Goal: Communication & Community: Answer question/provide support

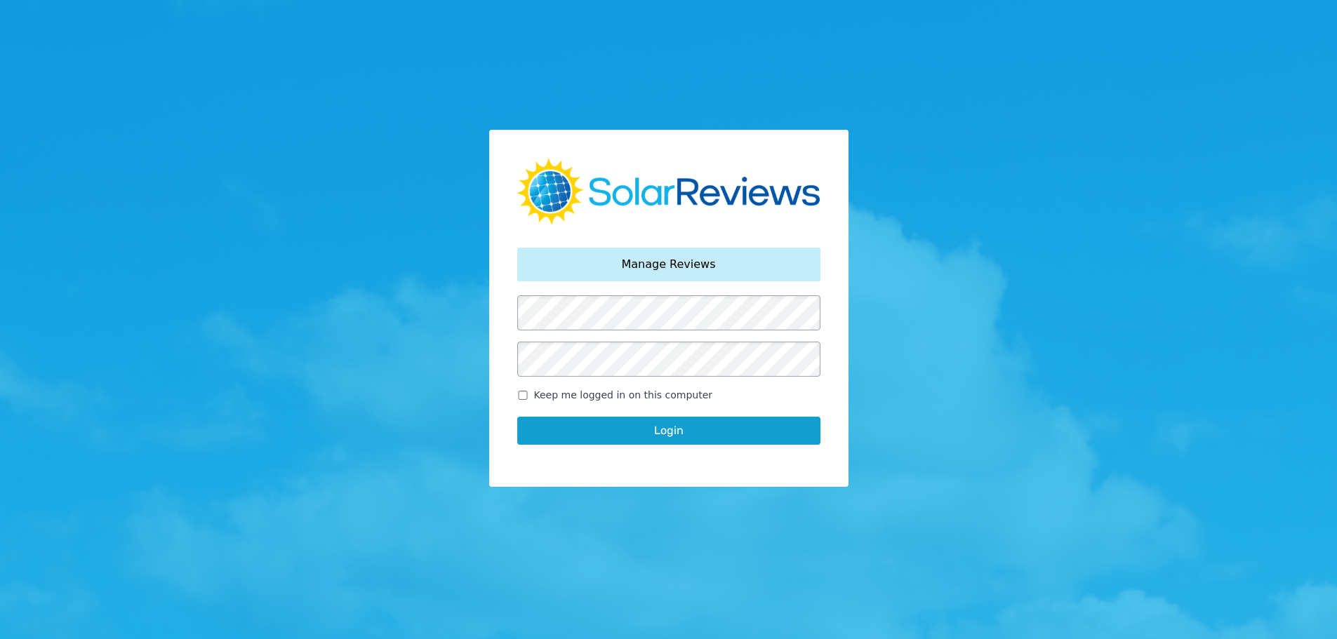
click at [742, 434] on button "Login" at bounding box center [668, 431] width 303 height 28
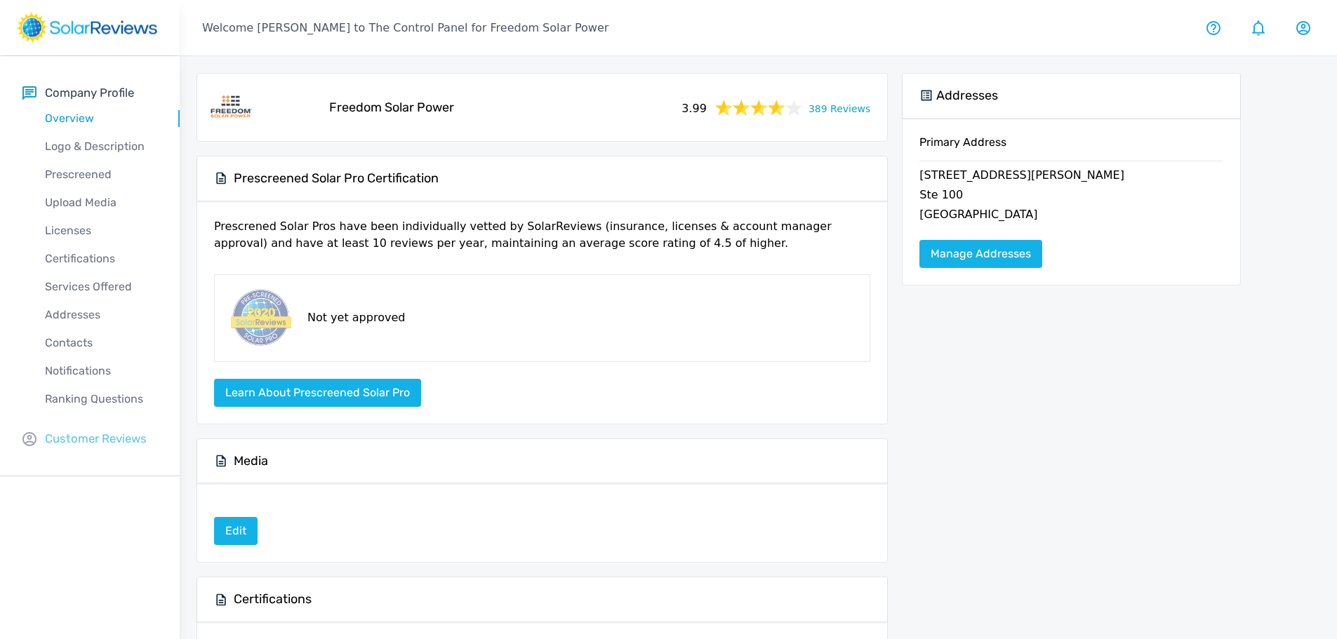
click at [102, 440] on p "Customer Reviews" at bounding box center [96, 439] width 102 height 18
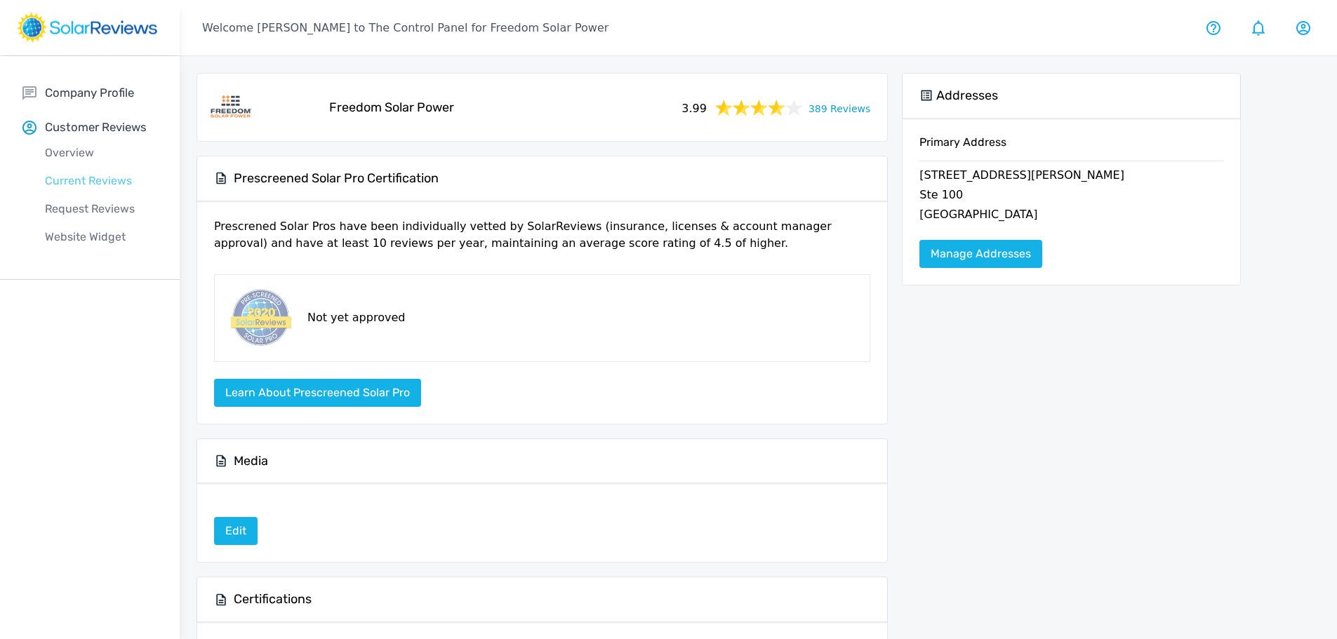
click at [95, 185] on p "Current Reviews" at bounding box center [100, 181] width 157 height 17
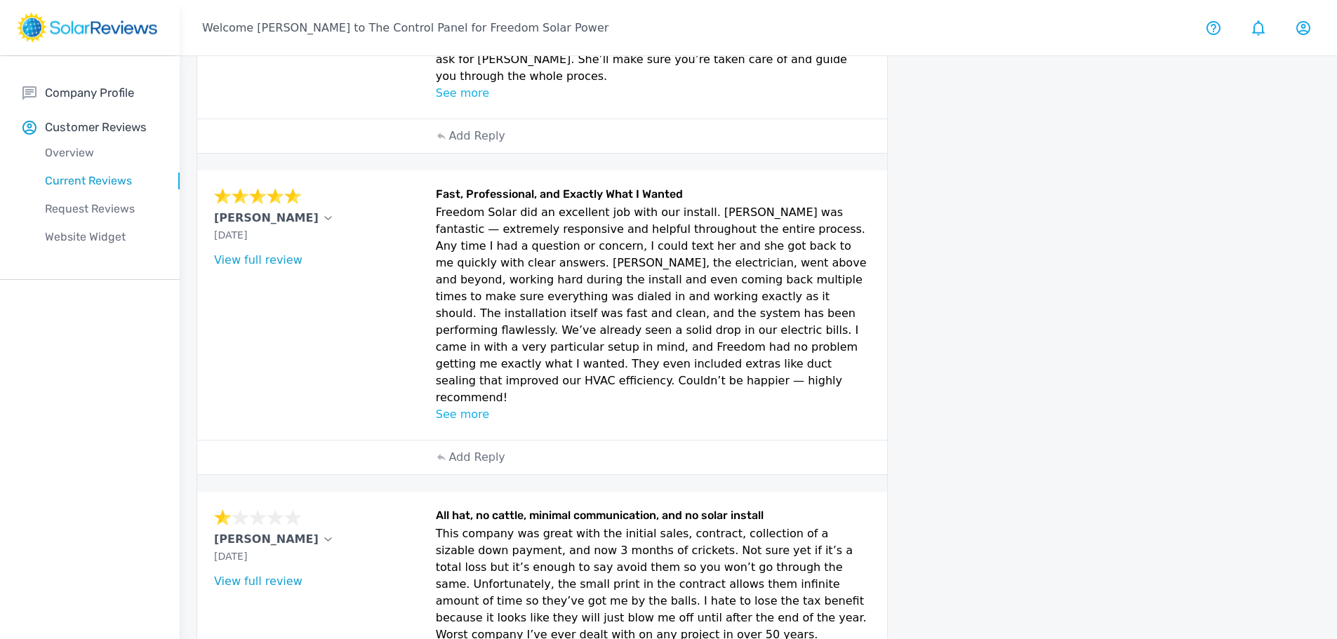
scroll to position [491, 0]
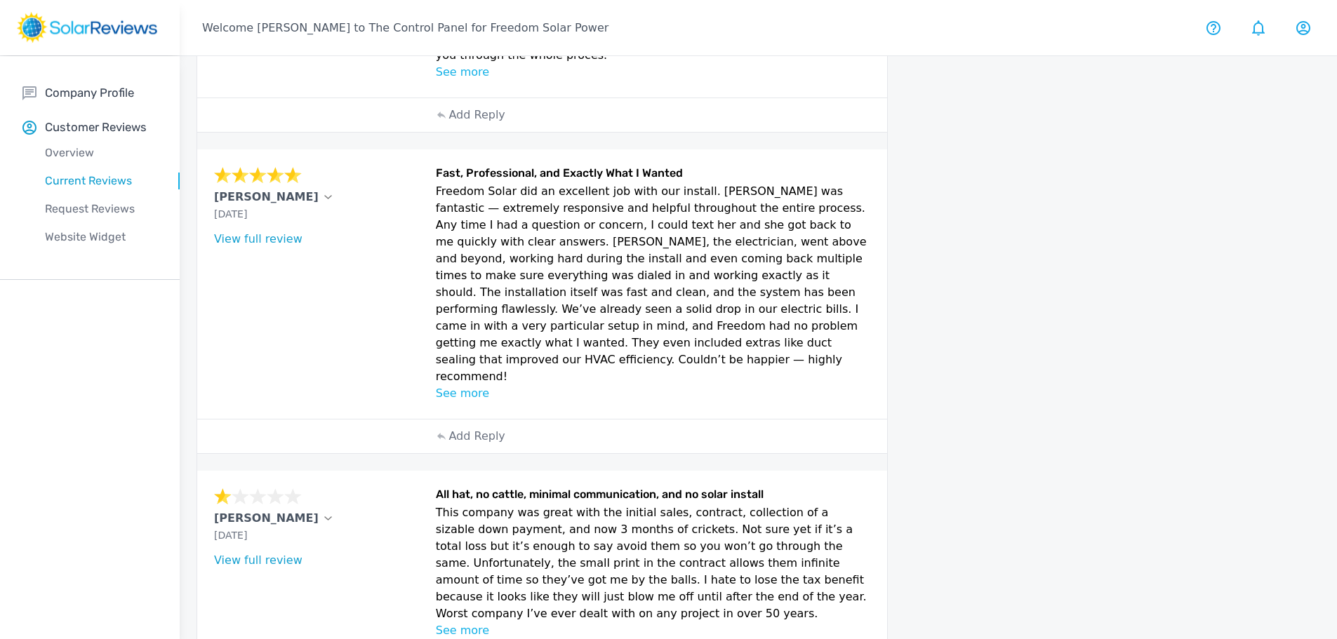
click at [471, 385] on p "See more" at bounding box center [653, 393] width 435 height 17
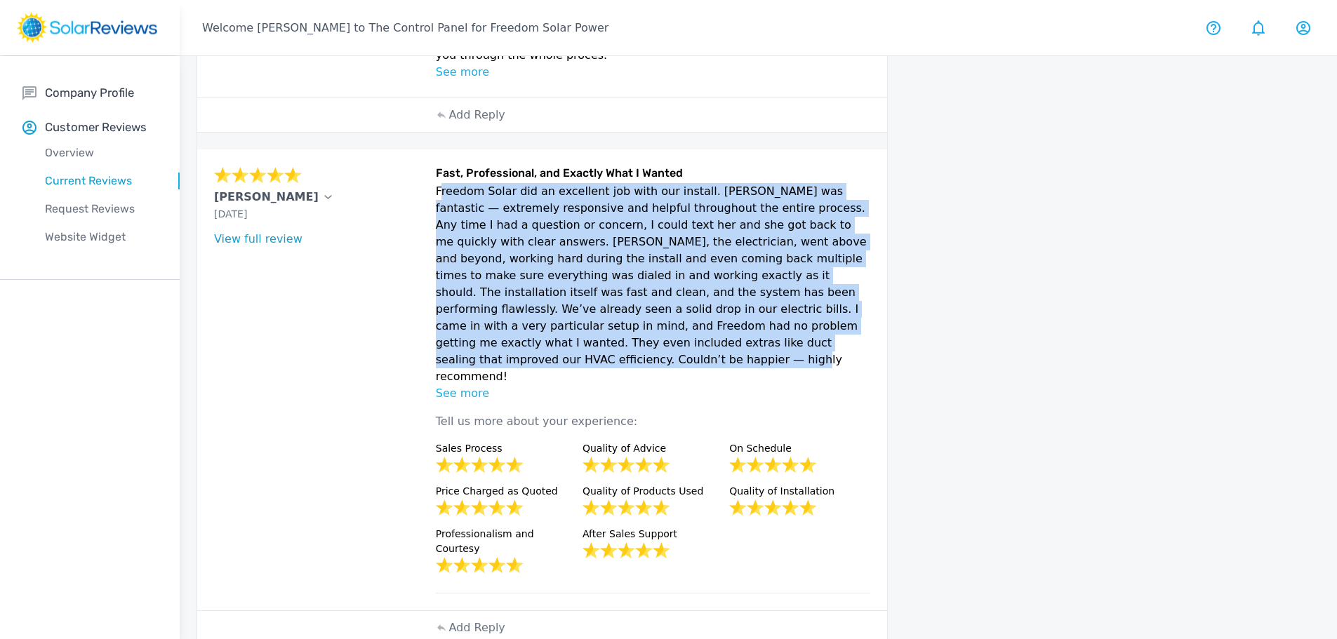
drag, startPoint x: 683, startPoint y: 307, endPoint x: 437, endPoint y: 163, distance: 284.7
click at [437, 183] on p "Freedom Solar did an excellent job with our install. [PERSON_NAME] was fantasti…" at bounding box center [653, 284] width 435 height 202
copy p "Freedom Solar did an excellent job with our install. [PERSON_NAME] was fantasti…"
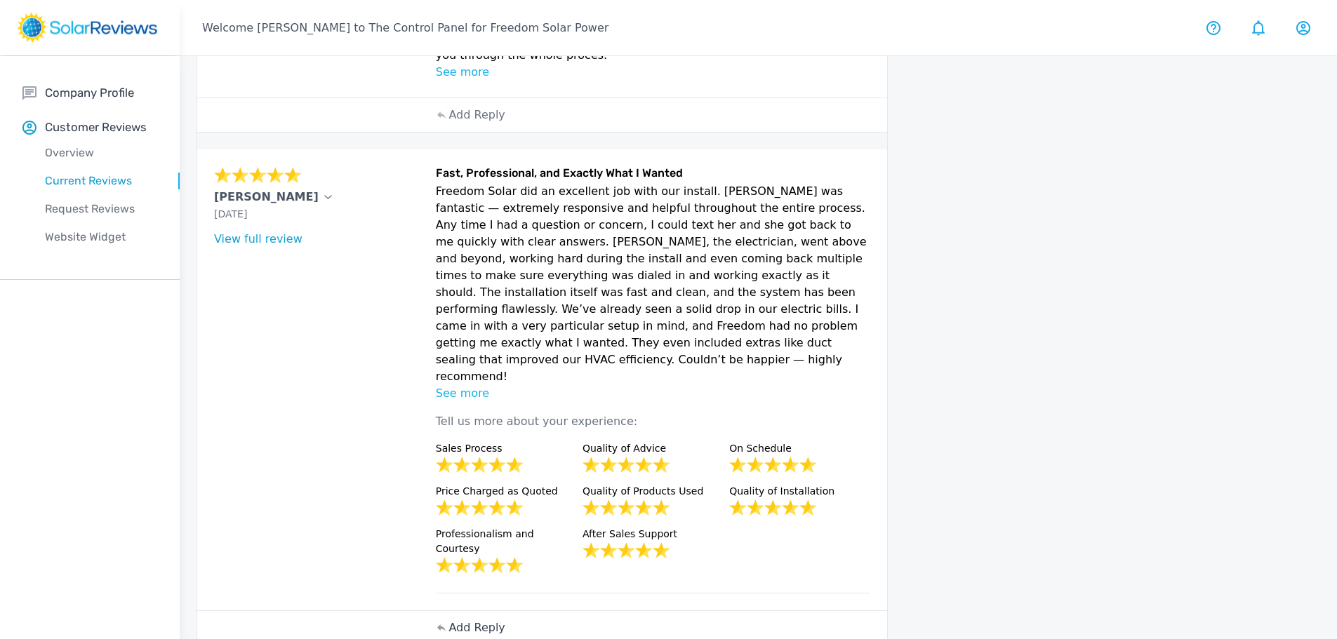
click at [473, 620] on p "Add Reply" at bounding box center [476, 628] width 56 height 17
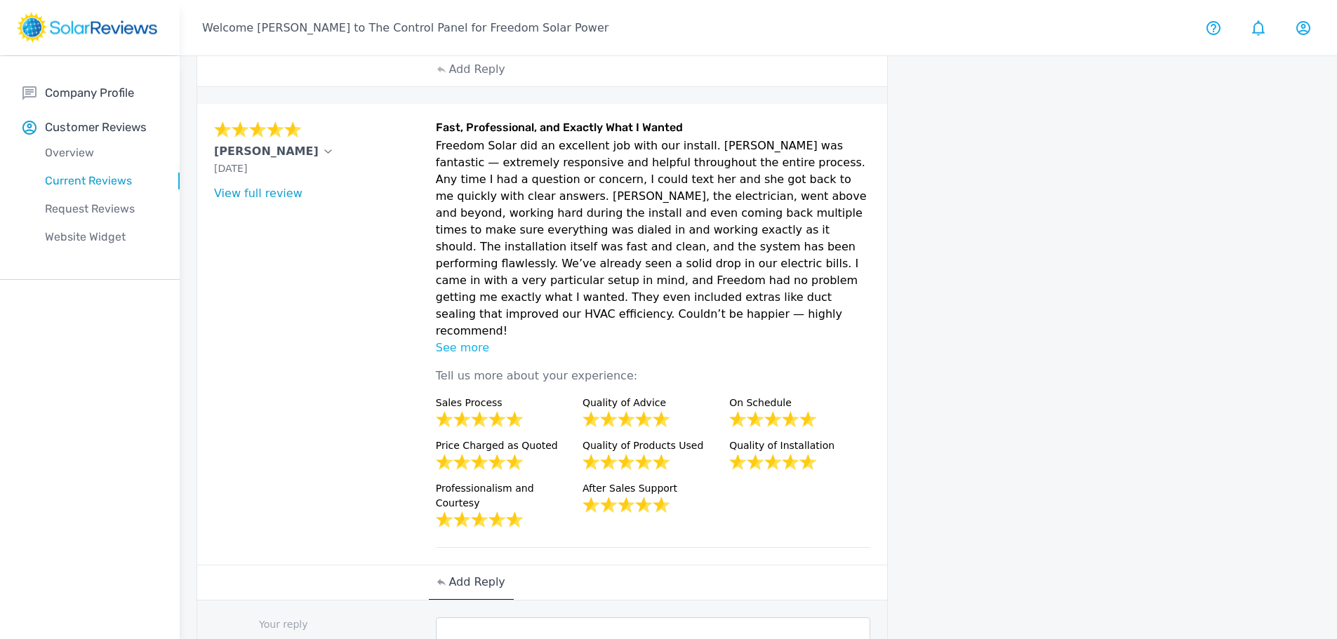
scroll to position [561, 0]
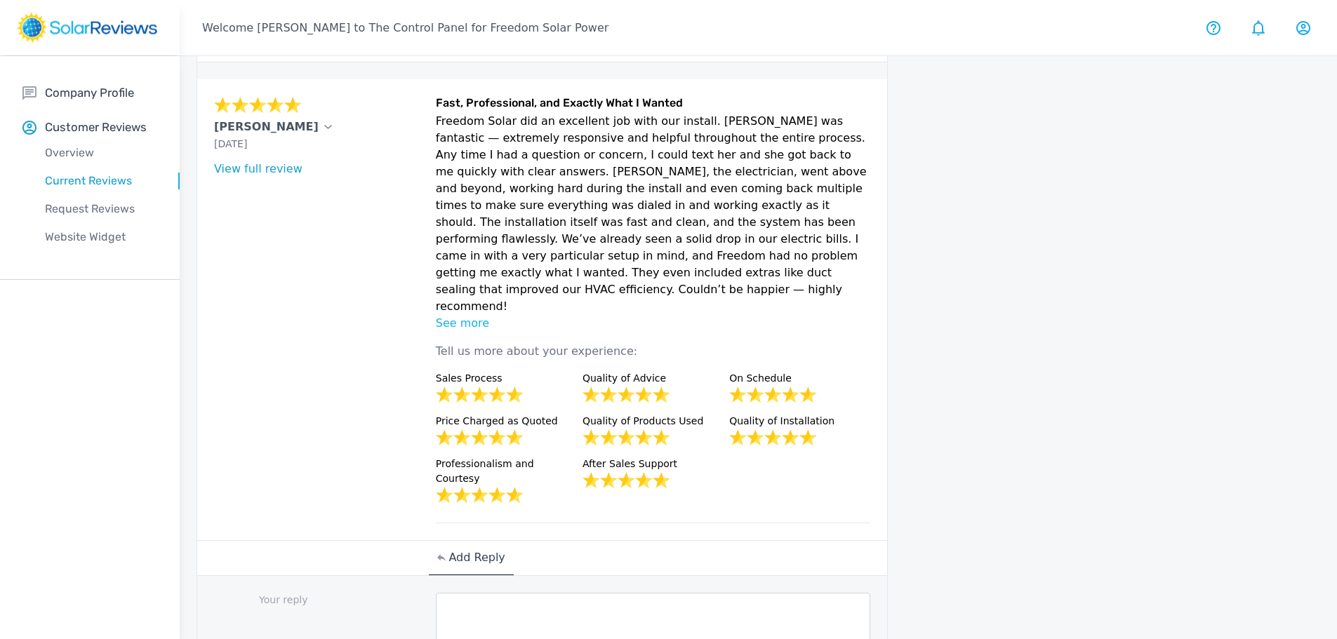
click at [493, 593] on textarea at bounding box center [653, 621] width 435 height 56
paste textarea "Thank you for your kind words! We're thrilled to hear you had a great experienc…"
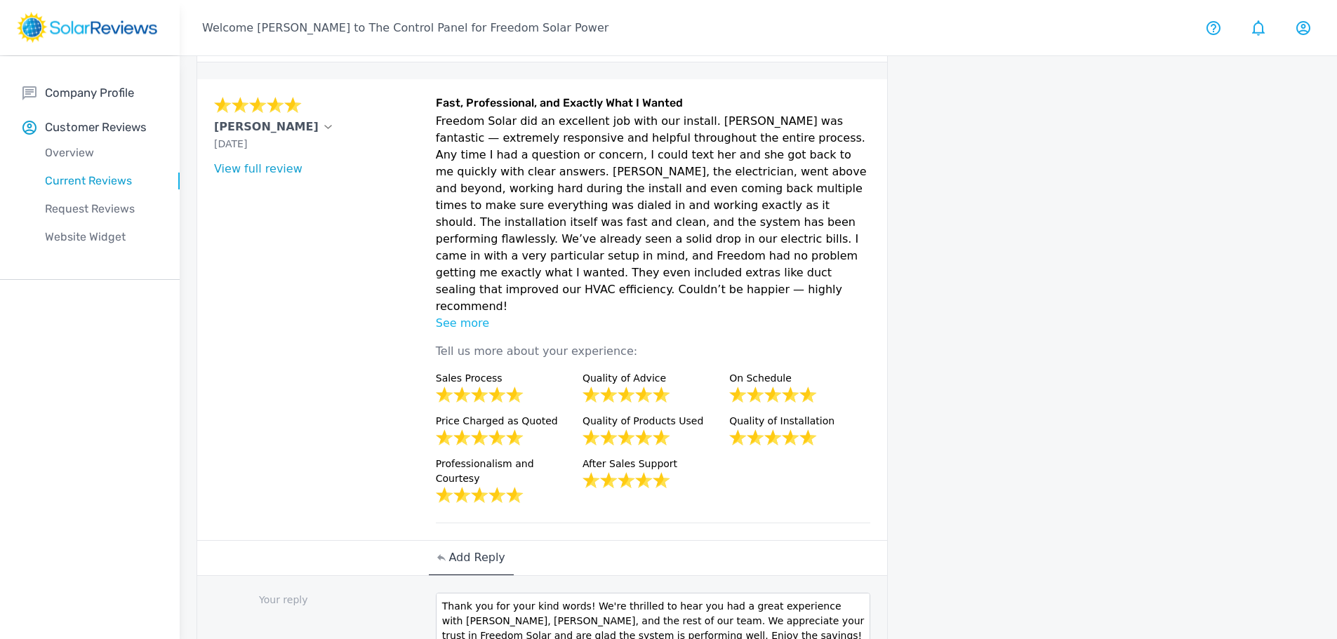
click at [572, 593] on textarea "Thank you for your kind words! We're thrilled to hear you had a great experienc…" at bounding box center [653, 621] width 435 height 56
click at [710, 593] on textarea "Thank you for your kind words [PERSON_NAME]! We're thrilled to hear you had a g…" at bounding box center [653, 621] width 435 height 56
type textarea "Thank you for your kind words [PERSON_NAME]! We're thrilled to hear you had a g…"
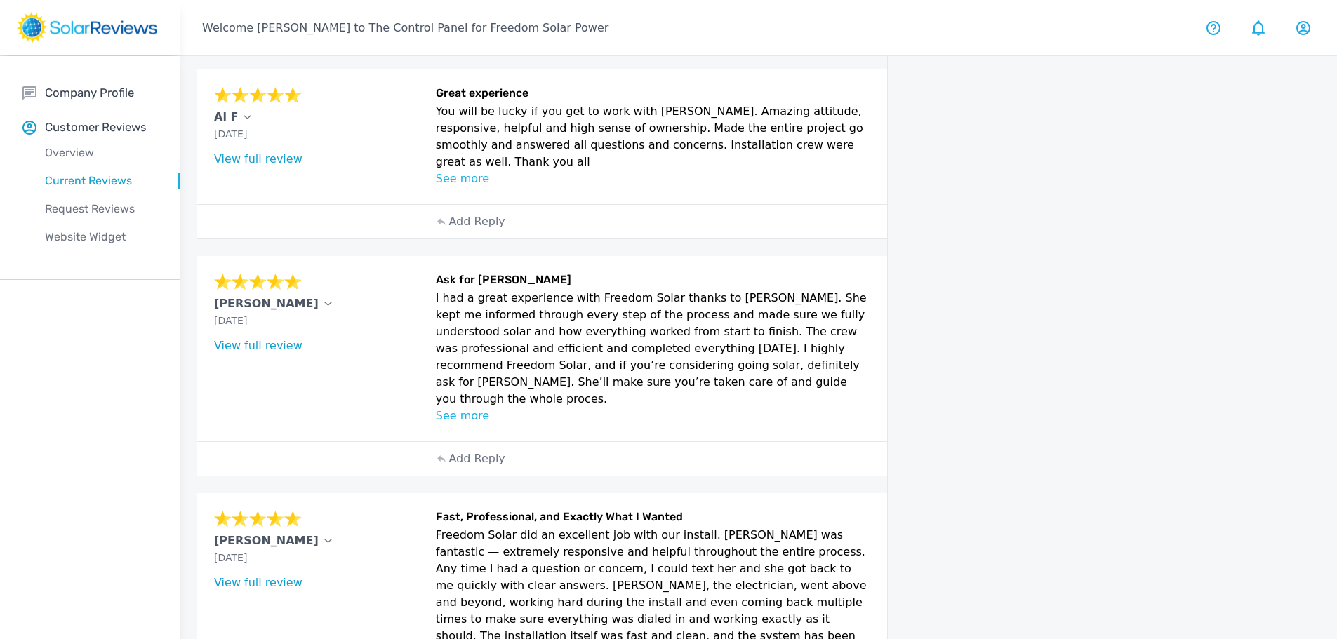
scroll to position [140, 0]
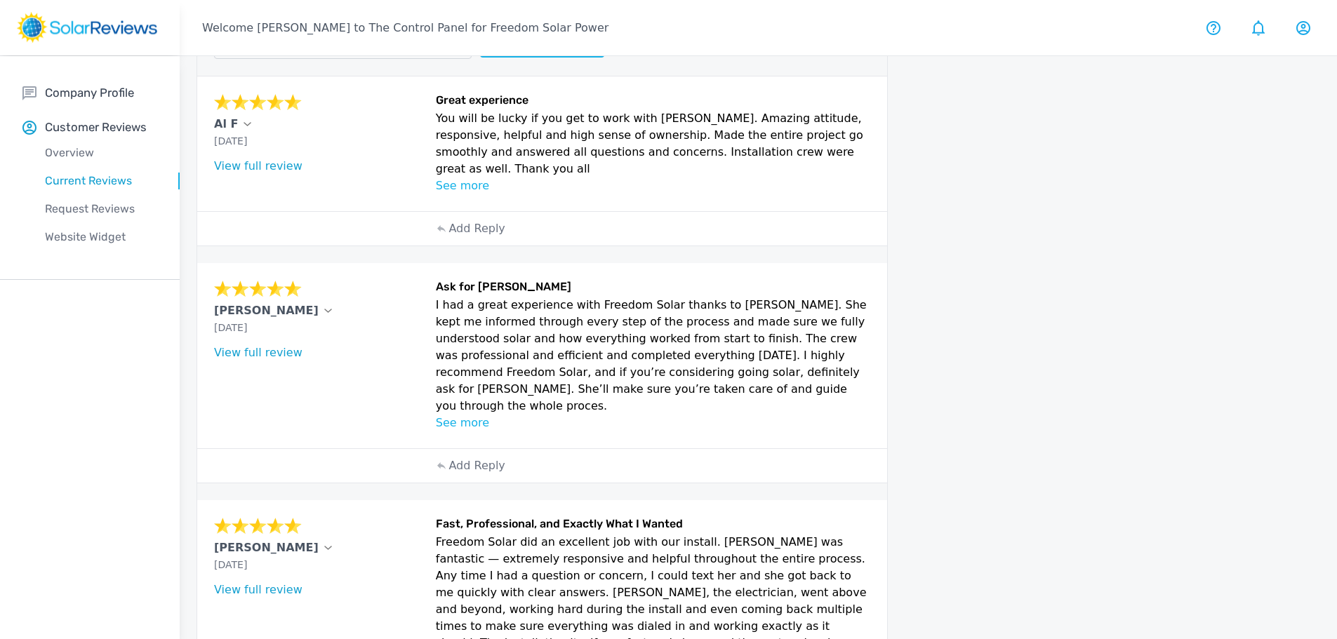
click at [457, 415] on p "See more" at bounding box center [653, 423] width 435 height 17
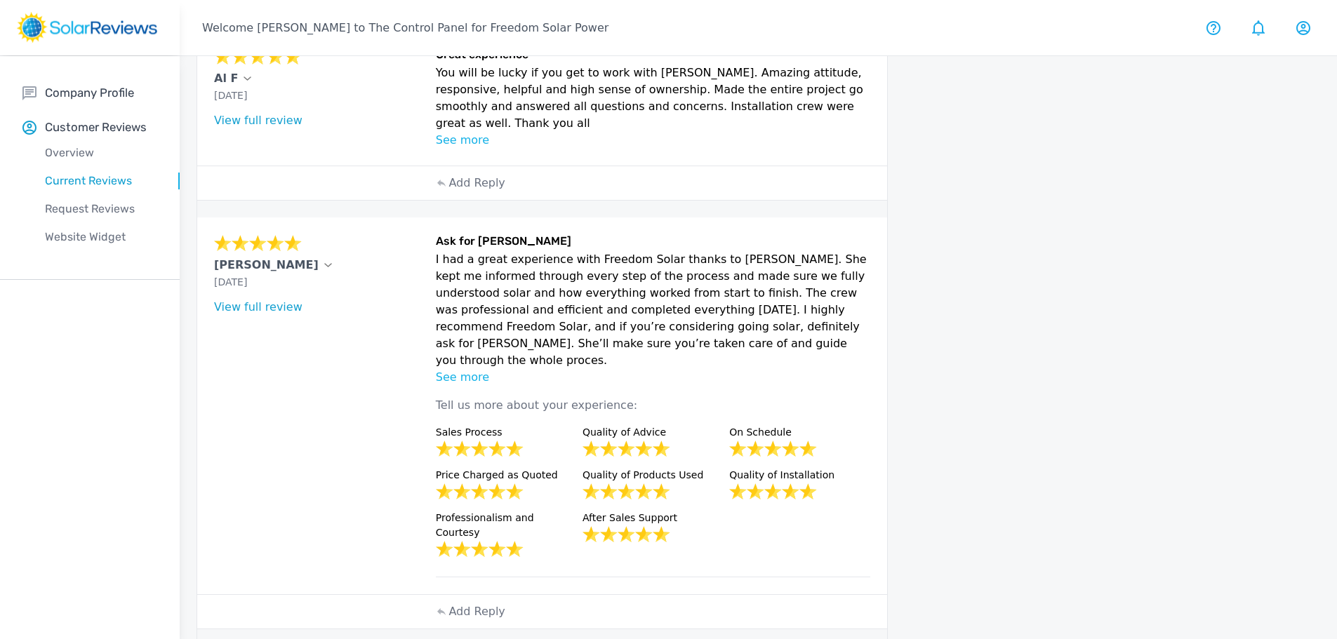
scroll to position [211, 0]
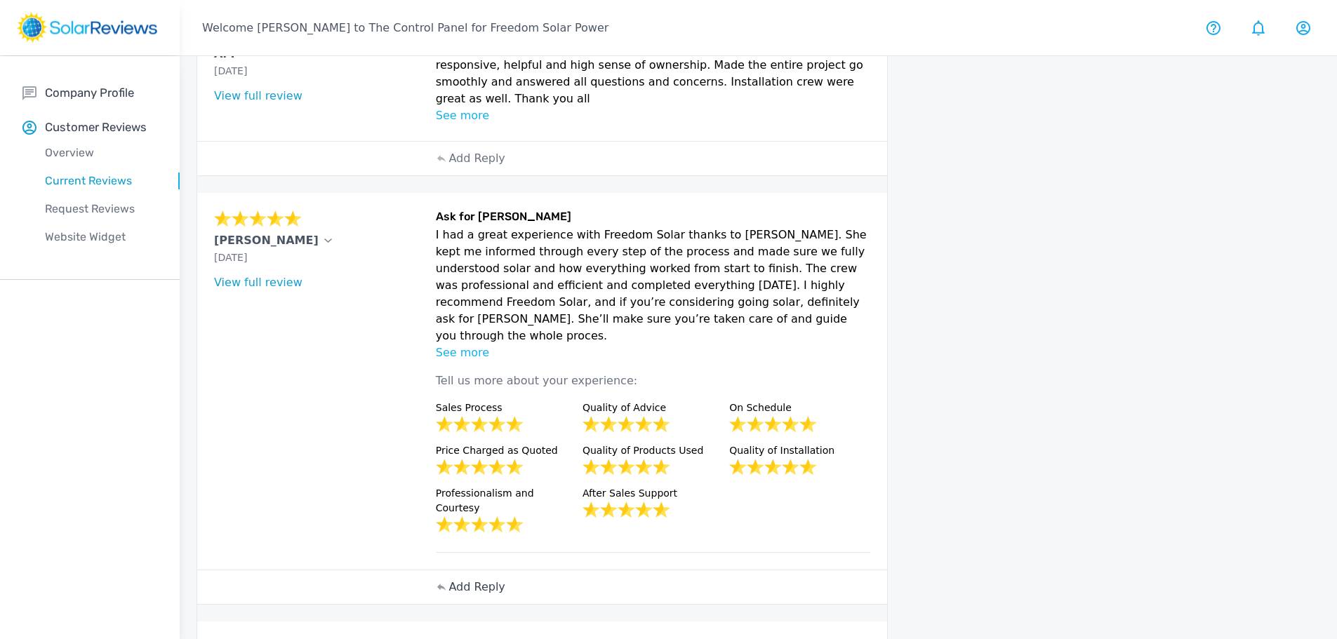
click at [470, 579] on p "Add Reply" at bounding box center [476, 587] width 56 height 17
click at [477, 623] on textarea at bounding box center [653, 651] width 435 height 56
paste textarea "Hi name, thank you for the stellar review! It sounds like name did a fantastic …"
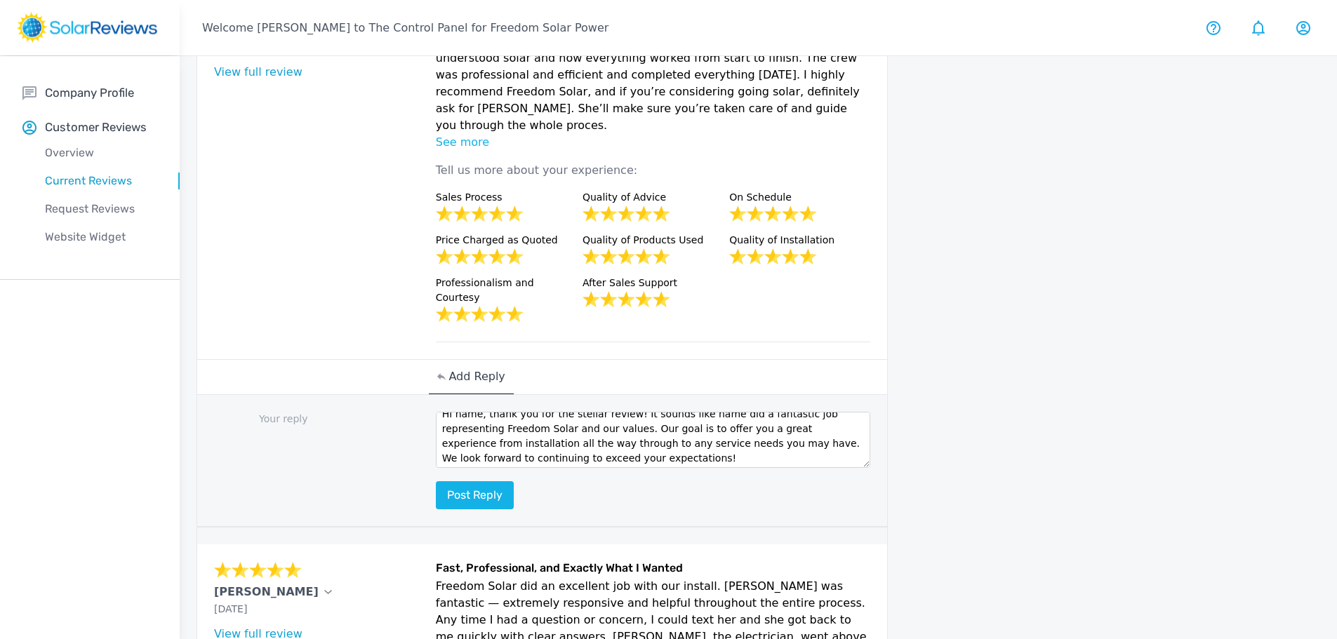
scroll to position [0, 0]
click at [479, 412] on textarea "Hi name, thank you for the stellar review! It sounds like name did a fantastic …" at bounding box center [653, 440] width 435 height 56
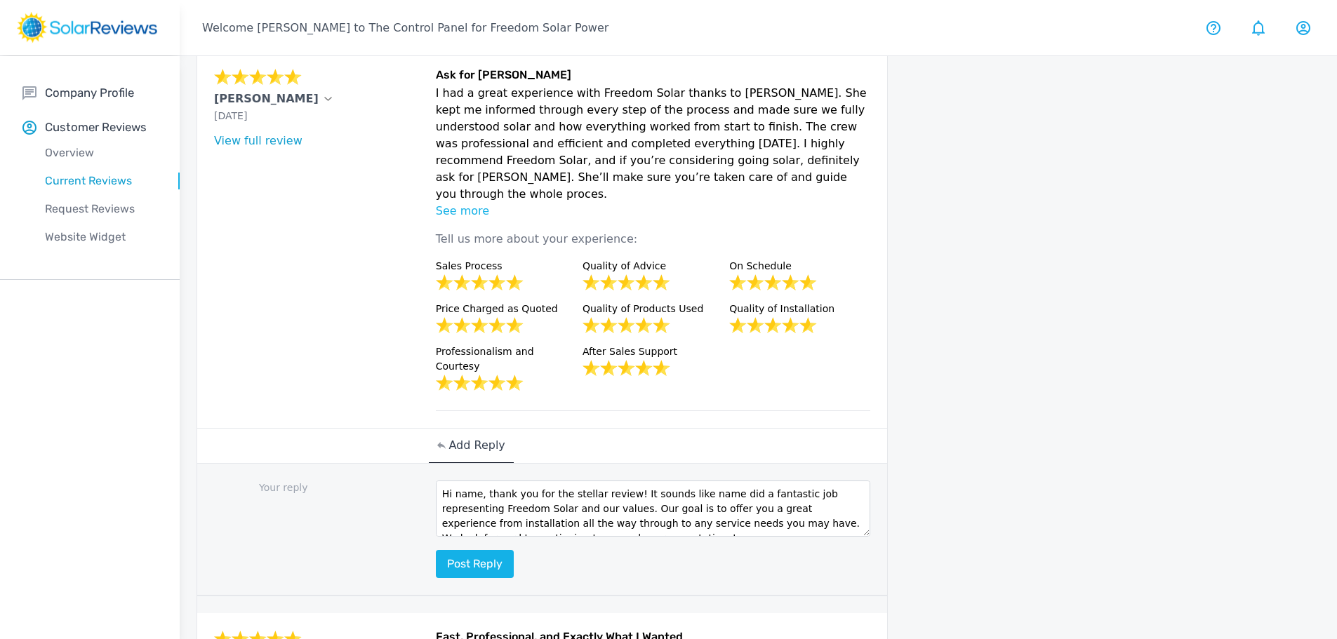
scroll to position [350, 0]
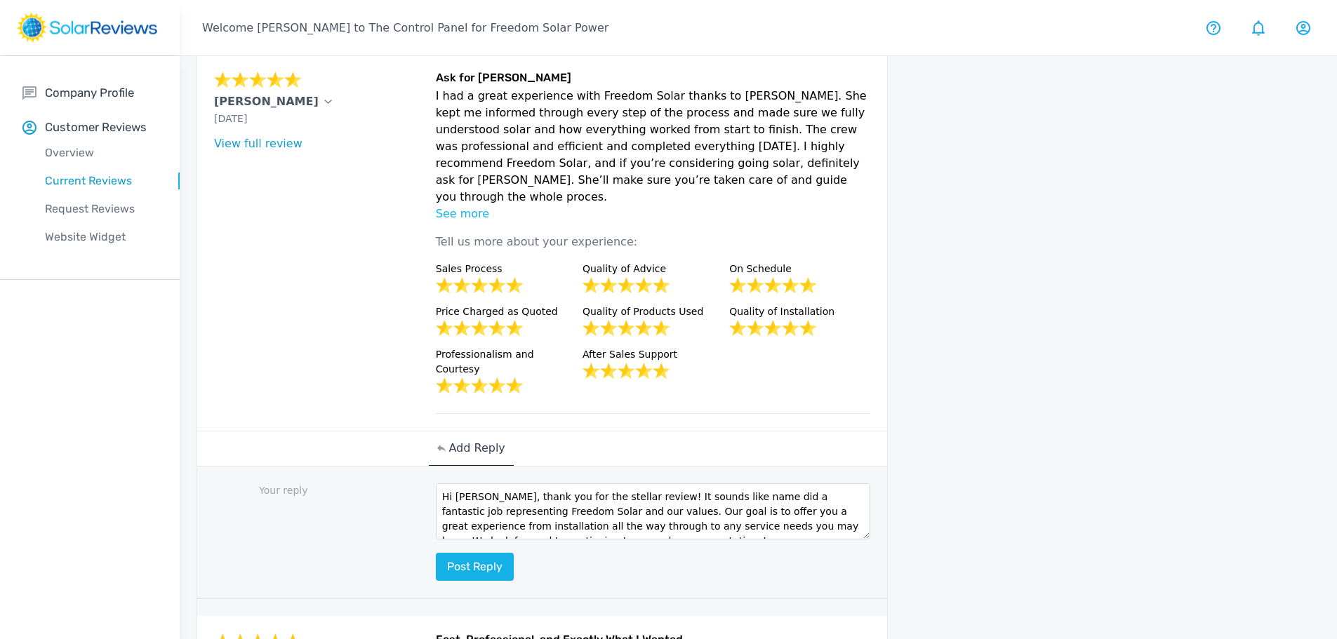
drag, startPoint x: 704, startPoint y: 446, endPoint x: 713, endPoint y: 444, distance: 9.4
click at [705, 484] on textarea "Hi [PERSON_NAME], thank you for the stellar review! It sounds like name did a f…" at bounding box center [653, 512] width 435 height 56
type textarea "Hi [PERSON_NAME], thank you for the stellar review! It sounds like [PERSON_NAME…"
click at [476, 553] on button "Post reply" at bounding box center [475, 567] width 78 height 28
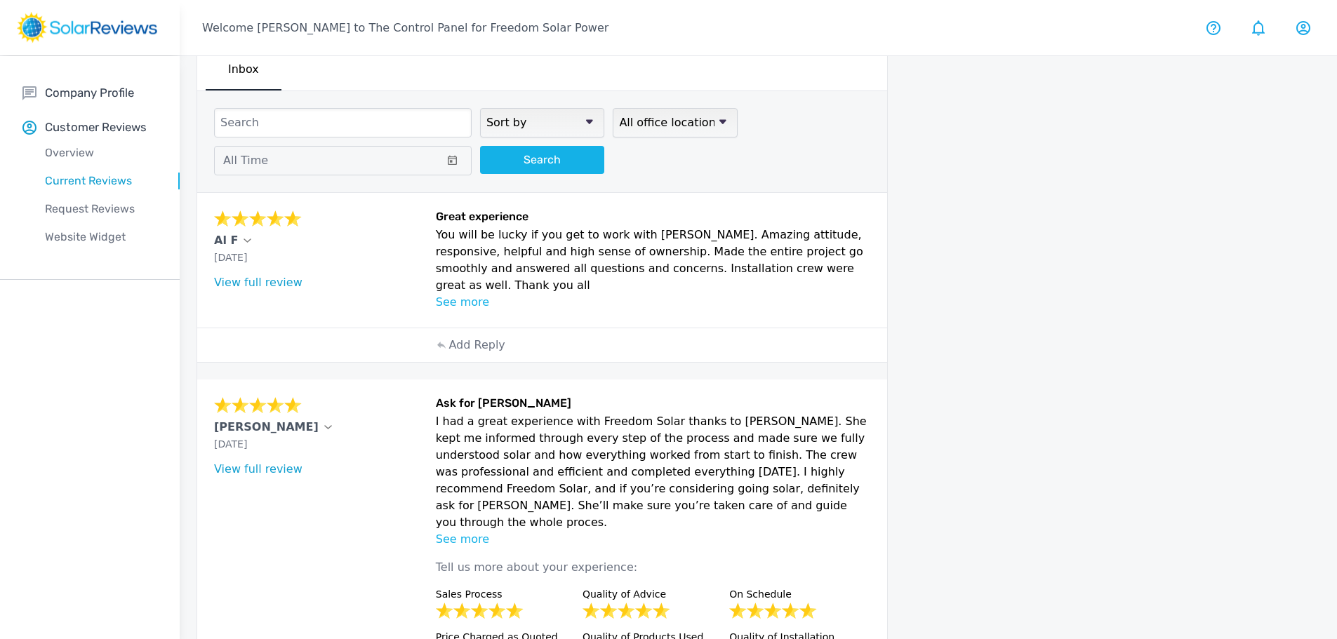
scroll to position [0, 0]
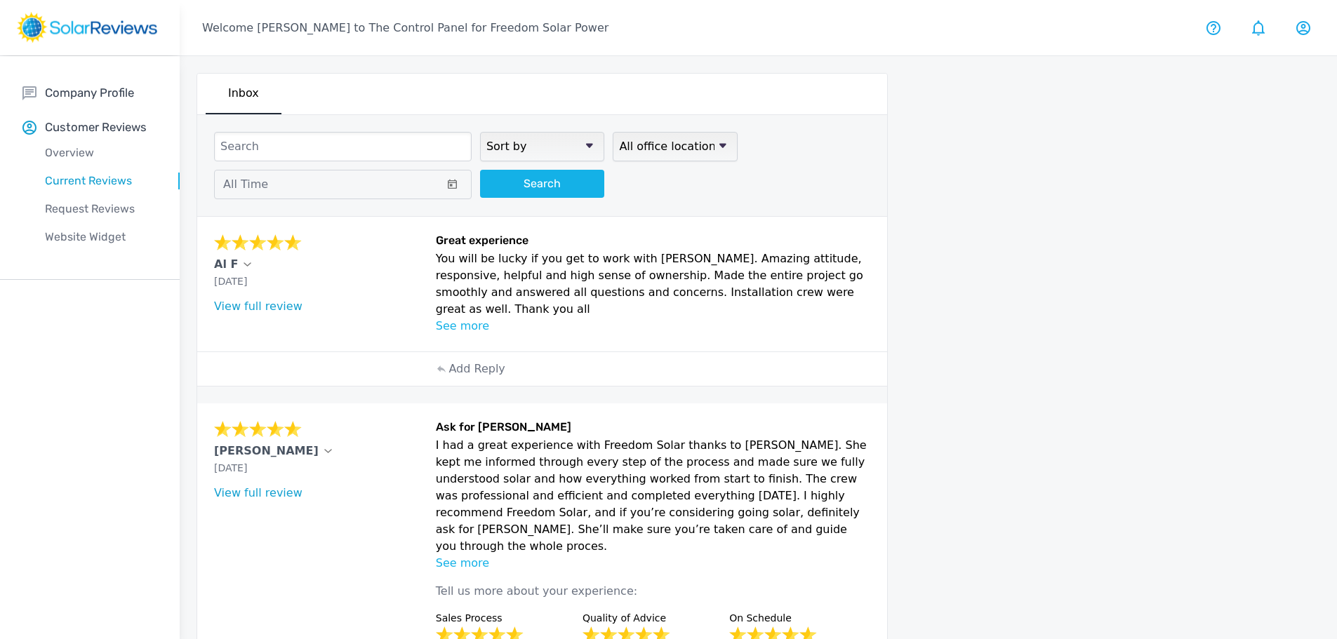
click at [470, 318] on p "See more" at bounding box center [653, 326] width 435 height 17
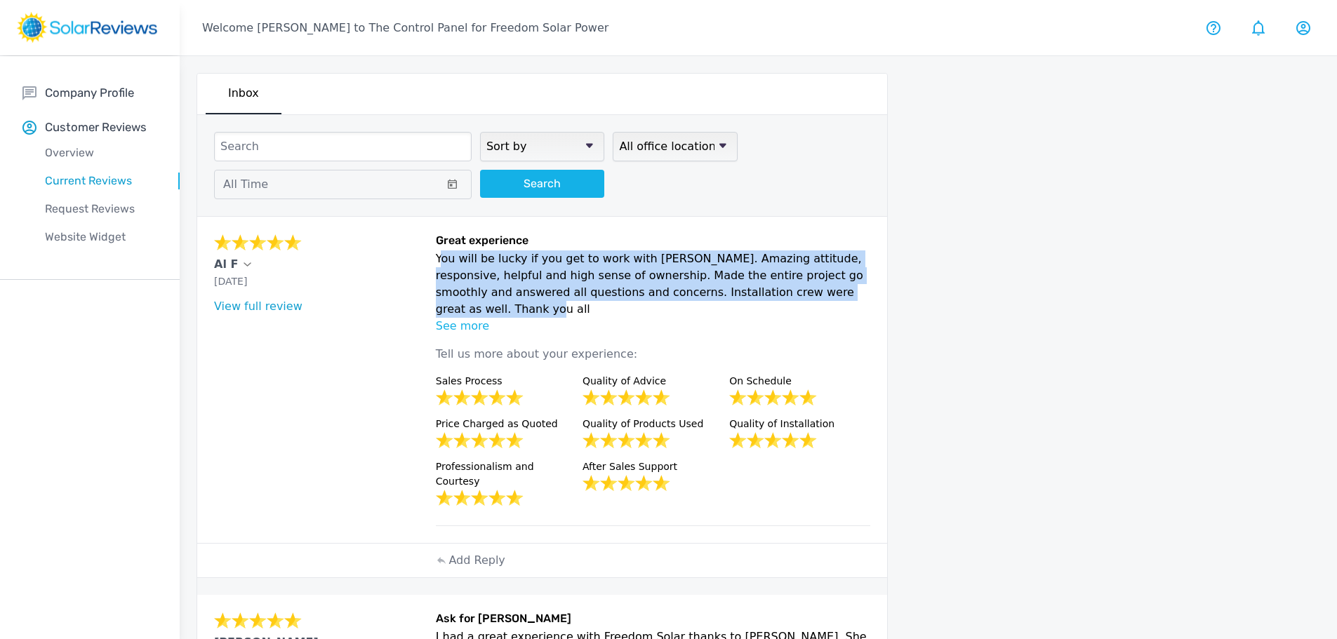
drag, startPoint x: 815, startPoint y: 291, endPoint x: 434, endPoint y: 262, distance: 381.4
click at [434, 262] on div "Al F [DATE] What type of installation was this? no answer What year was your sy…" at bounding box center [542, 380] width 690 height 326
copy p "You will be lucky if you get to work with [PERSON_NAME]. Amazing attitude, resp…"
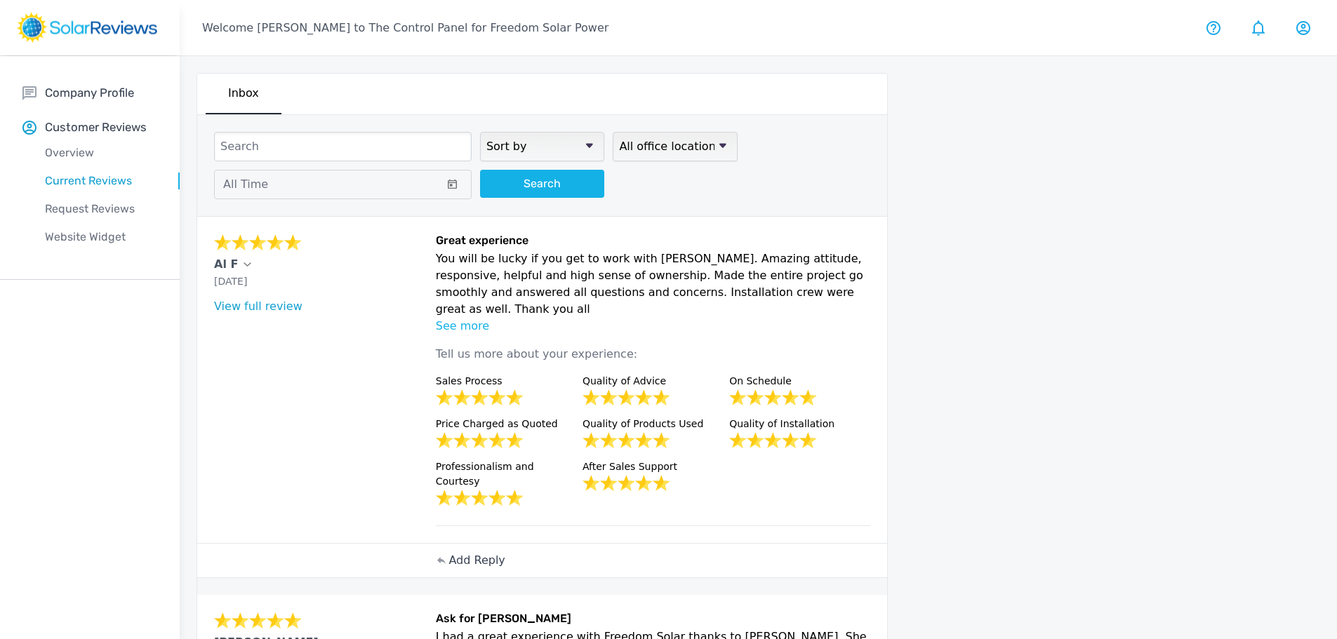
click at [469, 552] on p "Add Reply" at bounding box center [476, 560] width 56 height 17
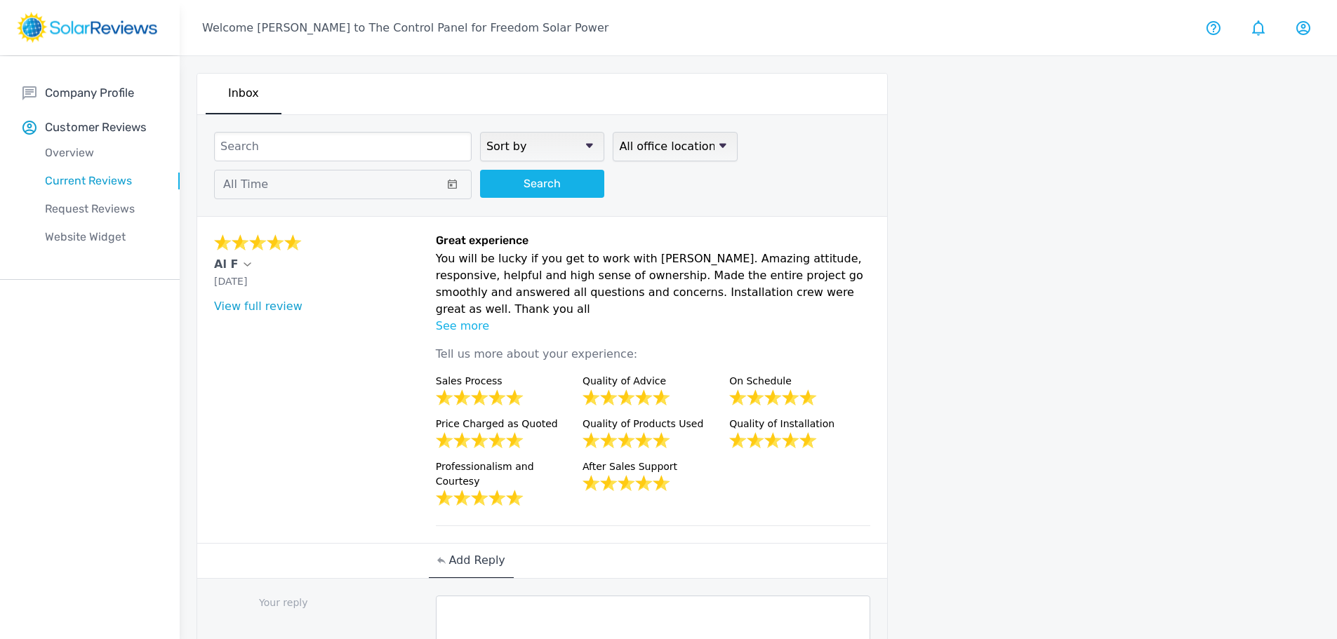
click at [486, 596] on textarea at bounding box center [653, 624] width 435 height 56
paste textarea "Thank you for the wonderful feedback!"
paste textarea "We're glad to hear [PERSON_NAME] and the team made your experience smooth and p…"
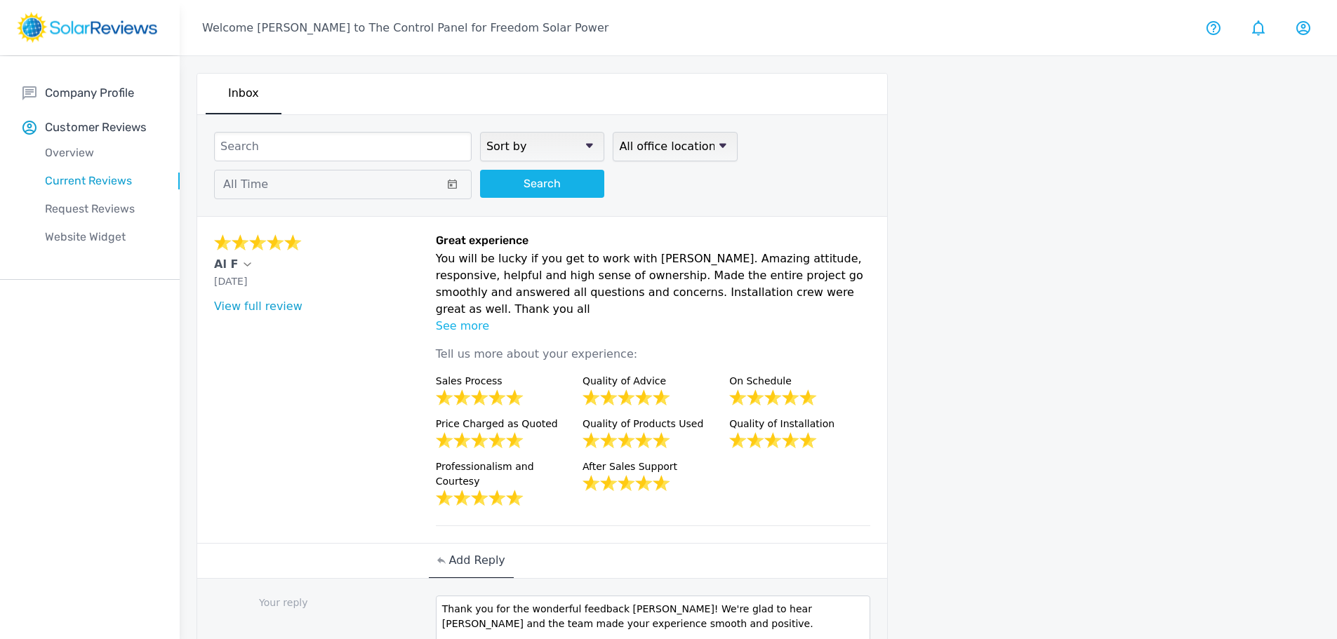
drag, startPoint x: 594, startPoint y: 591, endPoint x: 625, endPoint y: 573, distance: 35.5
click at [625, 596] on textarea "Thank you for the wonderful feedback [PERSON_NAME]! We're glad to hear [PERSON_…" at bounding box center [653, 624] width 435 height 56
paste textarea "truly grateful for the opportunity to work with you and thrilled to hear [PERSO…"
paste textarea "We are super excited about your solar project, and look forward to continuing t…"
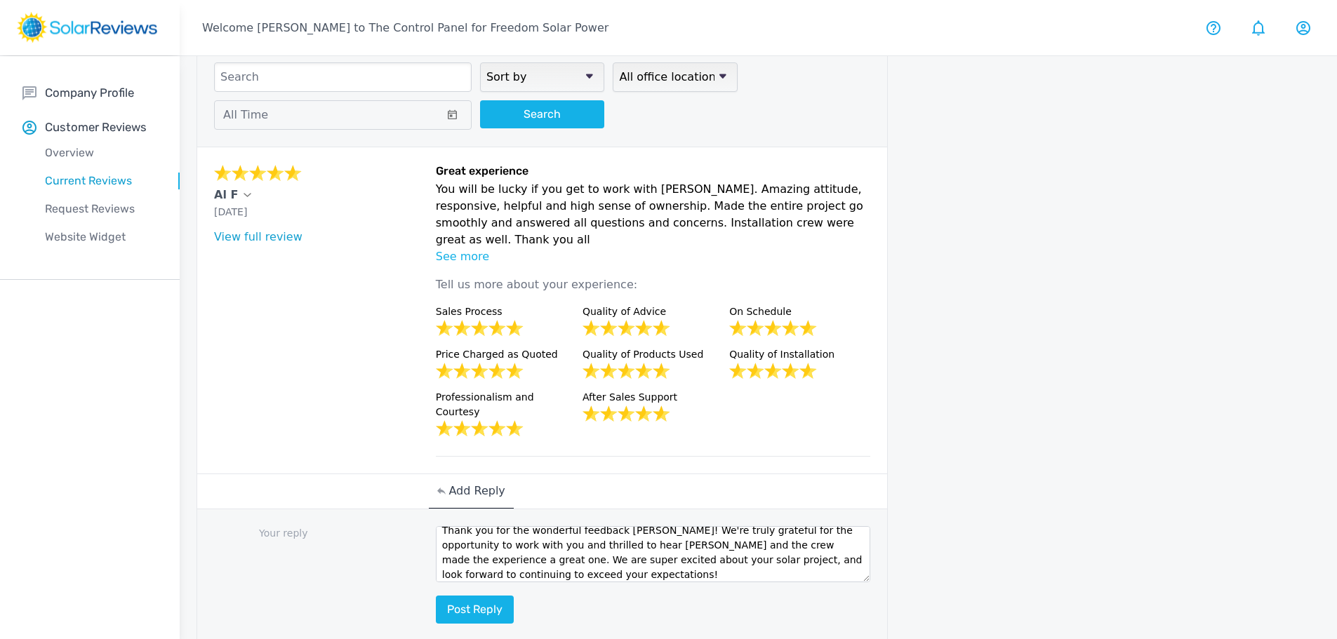
scroll to position [70, 0]
type textarea "Thank you for the wonderful feedback [PERSON_NAME]! We're truly grateful for th…"
click at [473, 595] on button "Post reply" at bounding box center [475, 609] width 78 height 28
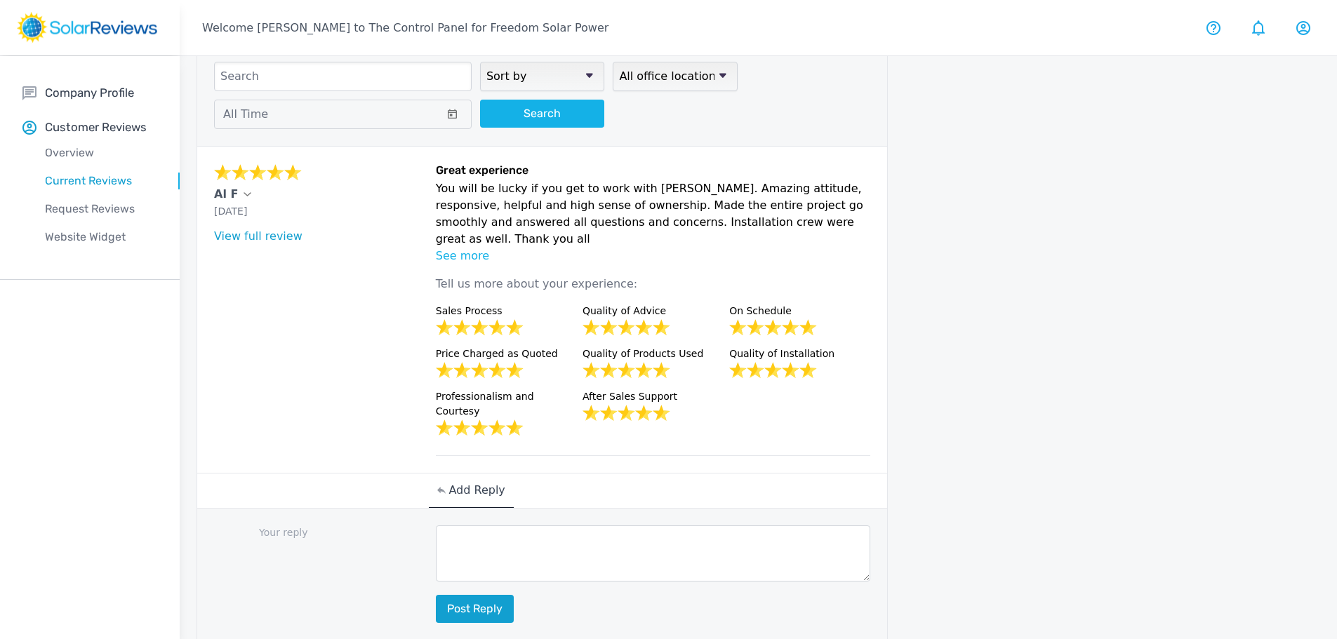
scroll to position [0, 0]
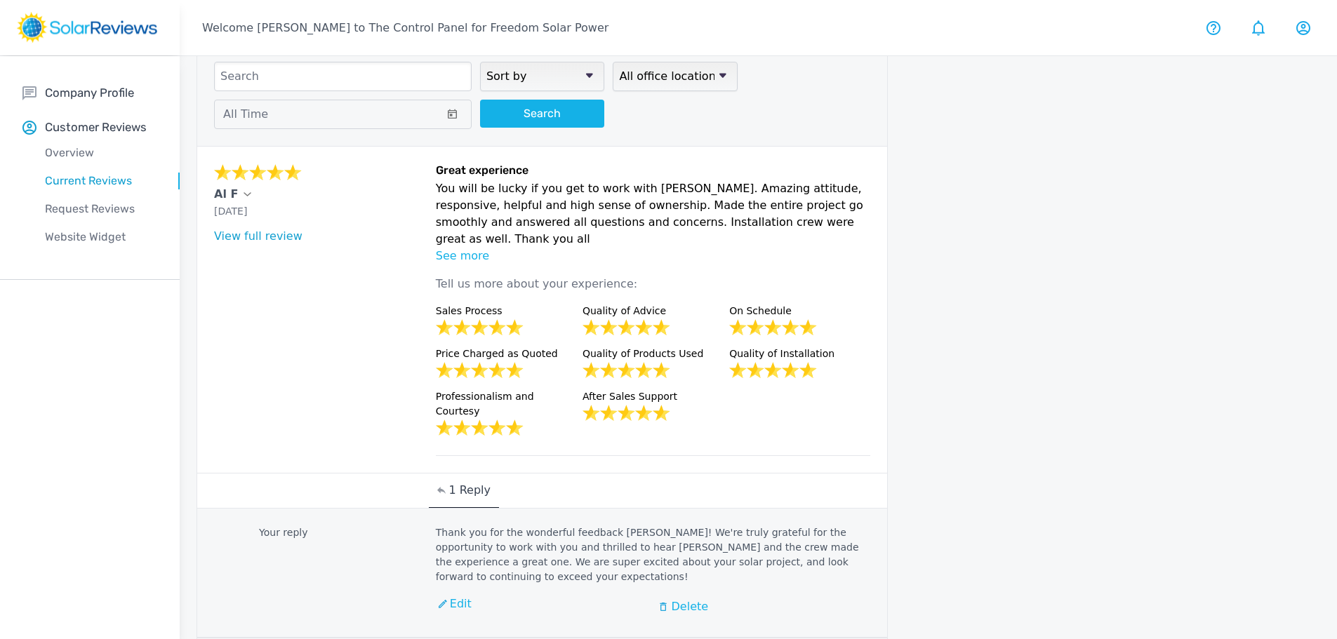
click at [266, 239] on link "View full review" at bounding box center [258, 235] width 88 height 13
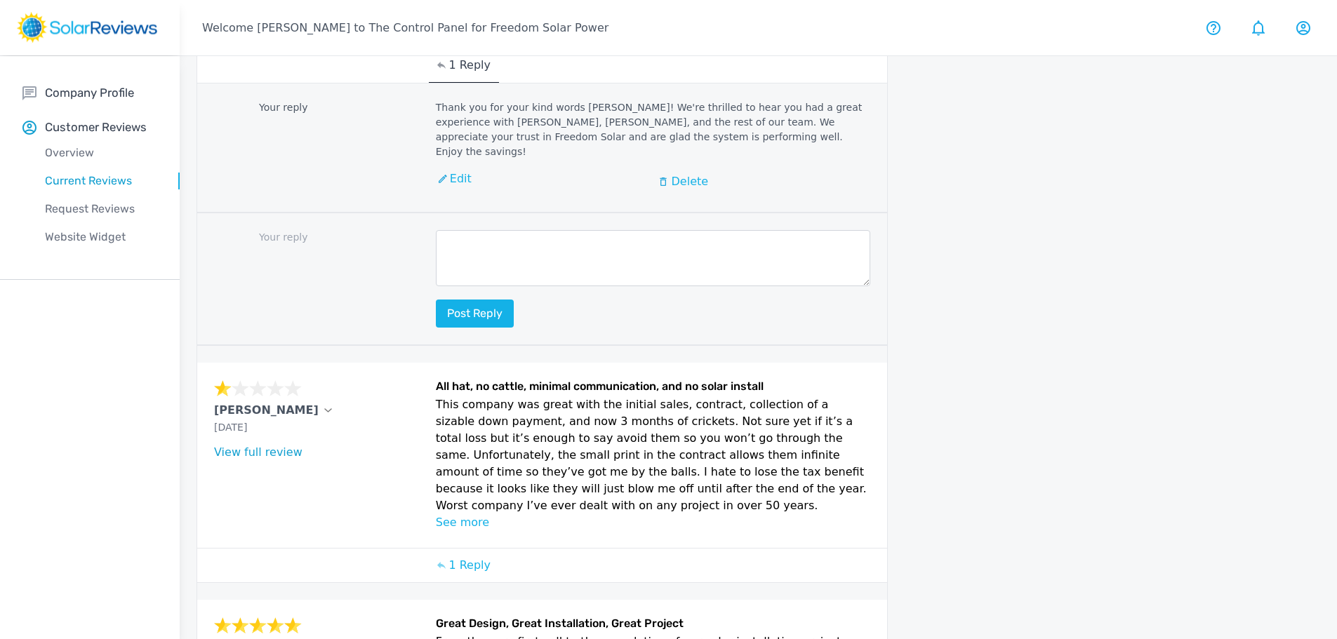
scroll to position [1965, 0]
click at [474, 556] on p "1 Reply" at bounding box center [469, 564] width 42 height 17
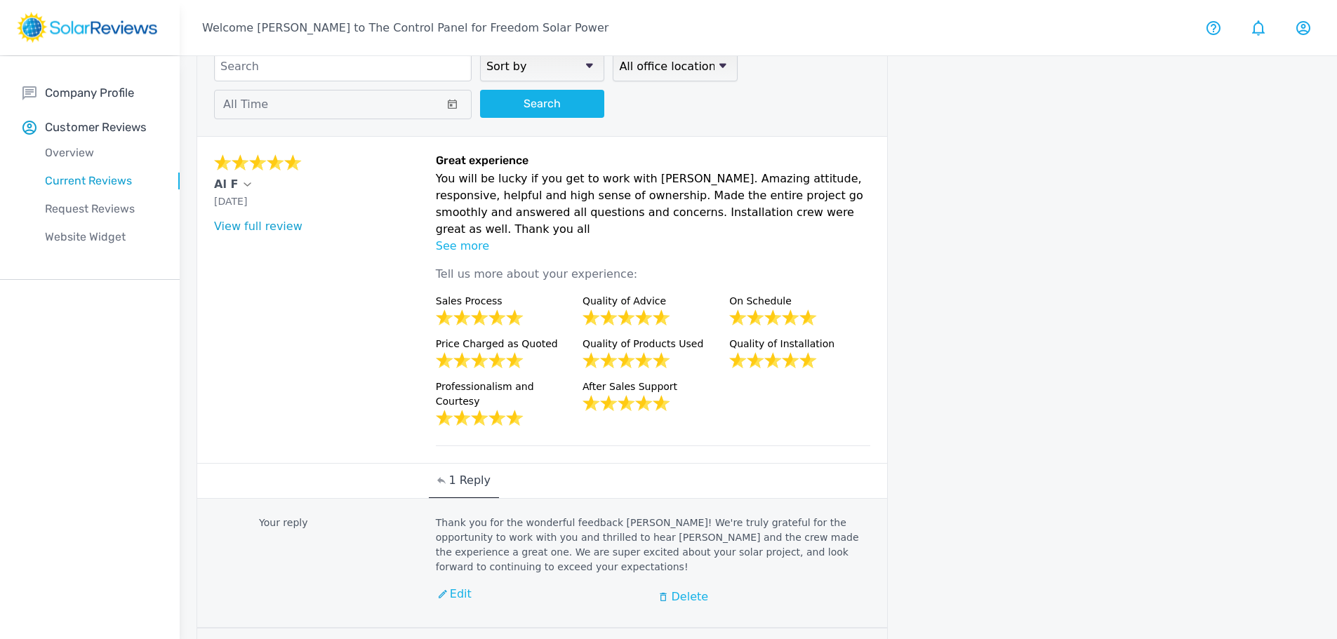
scroll to position [0, 0]
